Goal: Information Seeking & Learning: Learn about a topic

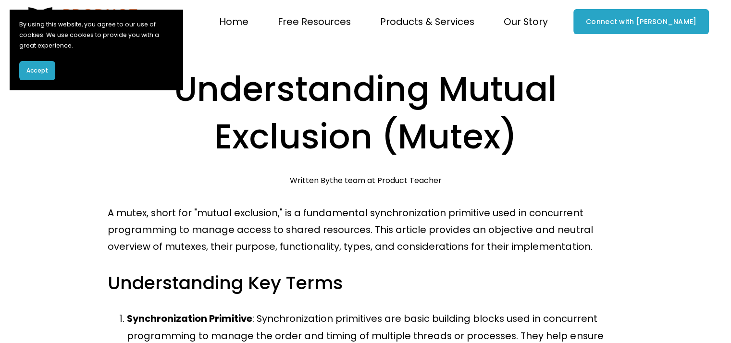
click at [374, 152] on h1 "Understanding Mutual Exclusion (Mutex)" at bounding box center [365, 112] width 515 height 95
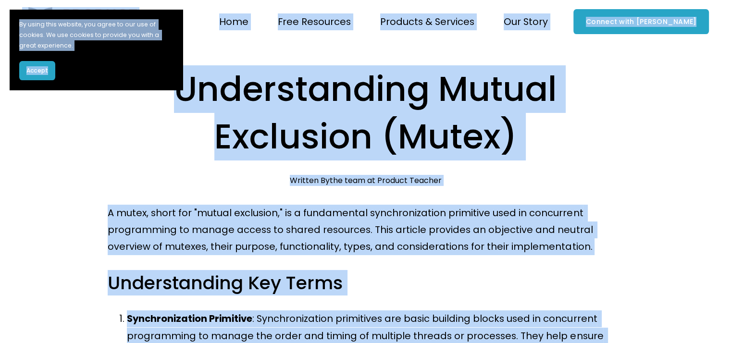
click at [442, 232] on p "A mutex, short for "mutual exclusion," is a fundamental synchronization primiti…" at bounding box center [365, 230] width 515 height 51
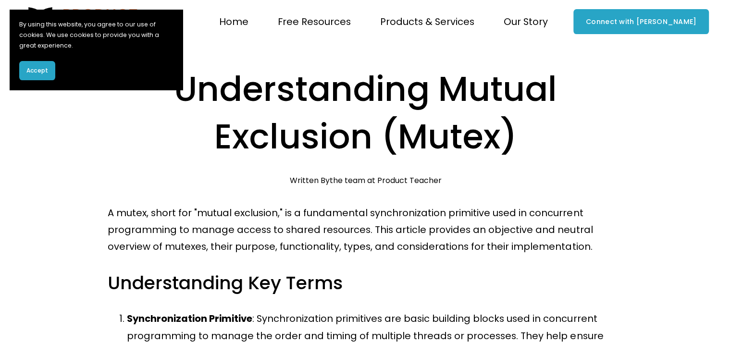
click at [47, 68] on span "Accept" at bounding box center [37, 70] width 22 height 9
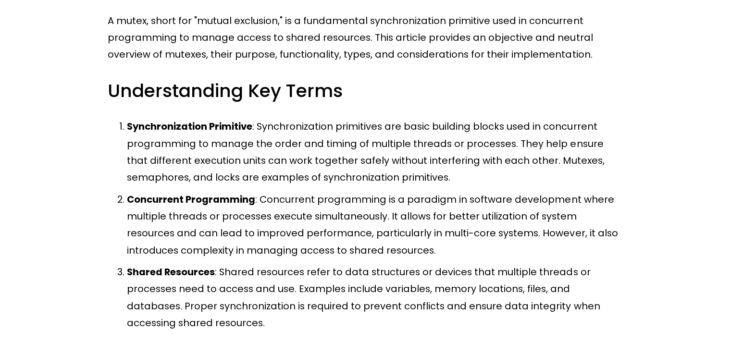
scroll to position [469, 0]
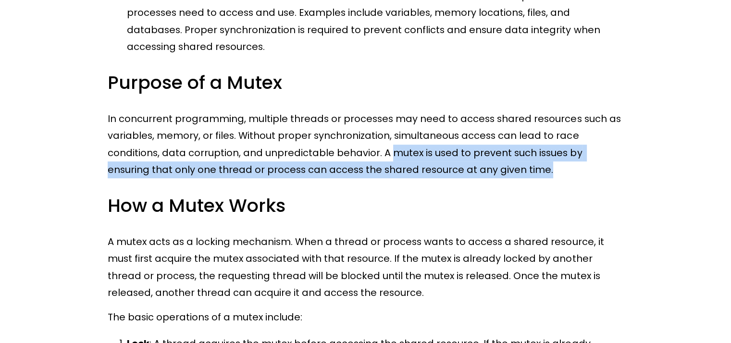
drag, startPoint x: 332, startPoint y: 152, endPoint x: 546, endPoint y: 177, distance: 215.3
click at [546, 177] on p "In concurrent programming, multiple threads or processes may need to access sha…" at bounding box center [365, 145] width 515 height 68
copy p "mutex is used to prevent such issues by ensuring that only one thread or proces…"
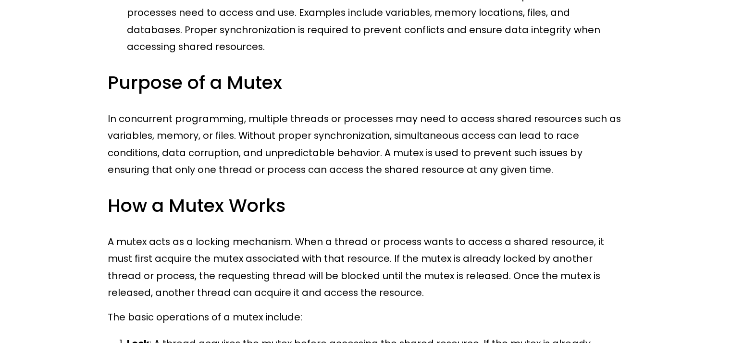
click at [123, 242] on p "A mutex acts as a locking mechanism. When a thread or process wants to access a…" at bounding box center [365, 268] width 515 height 68
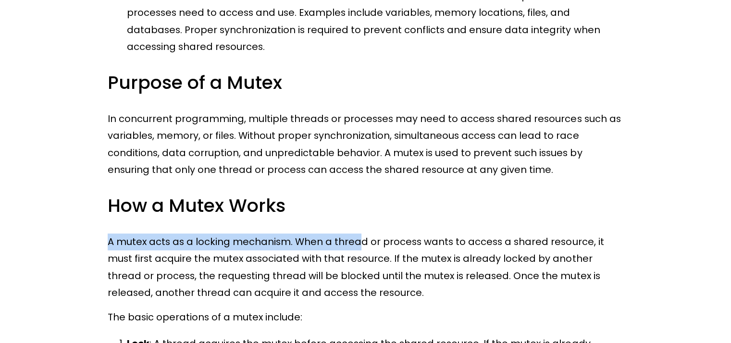
drag, startPoint x: 97, startPoint y: 246, endPoint x: 353, endPoint y: 247, distance: 256.6
click at [353, 247] on p "A mutex acts as a locking mechanism. When a thread or process wants to access a…" at bounding box center [365, 268] width 515 height 68
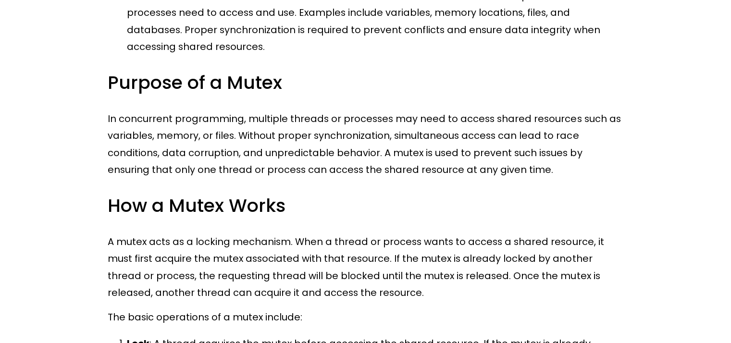
click at [353, 247] on p "A mutex acts as a locking mechanism. When a thread or process wants to access a…" at bounding box center [365, 268] width 515 height 68
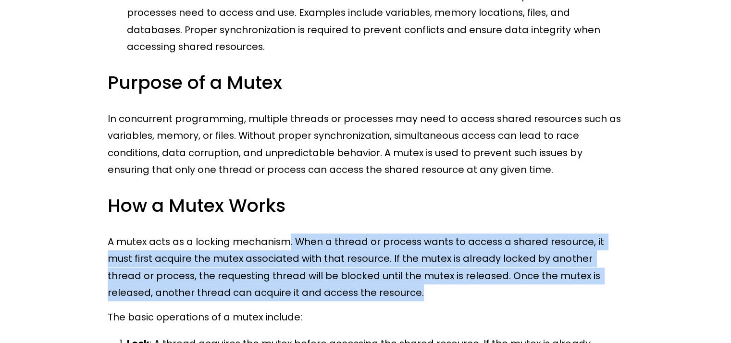
drag, startPoint x: 286, startPoint y: 242, endPoint x: 445, endPoint y: 288, distance: 166.0
click at [445, 288] on p "A mutex acts as a locking mechanism. When a thread or process wants to access a…" at bounding box center [365, 268] width 515 height 68
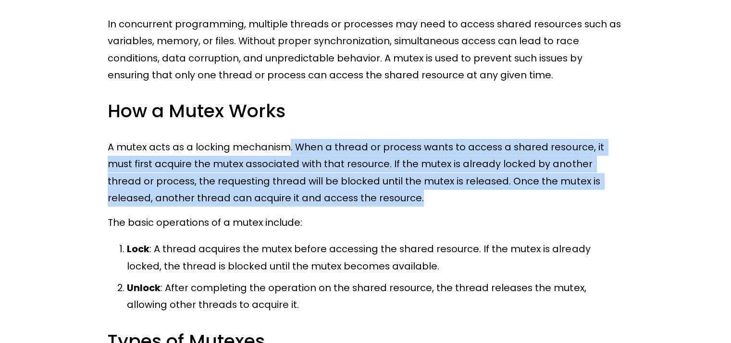
scroll to position [565, 0]
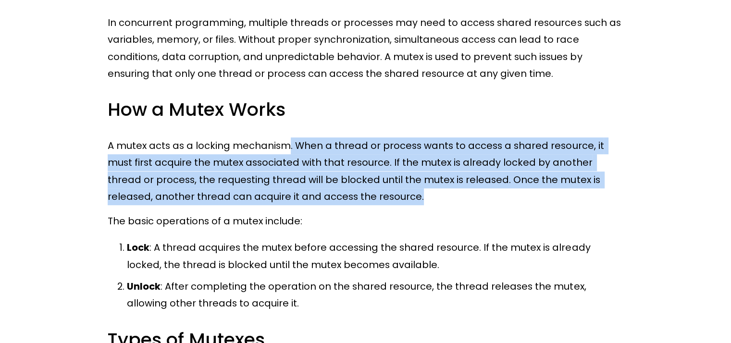
copy p ". When a thread or process wants to access a shared resource, it must first acq…"
